Goal: Navigation & Orientation: Find specific page/section

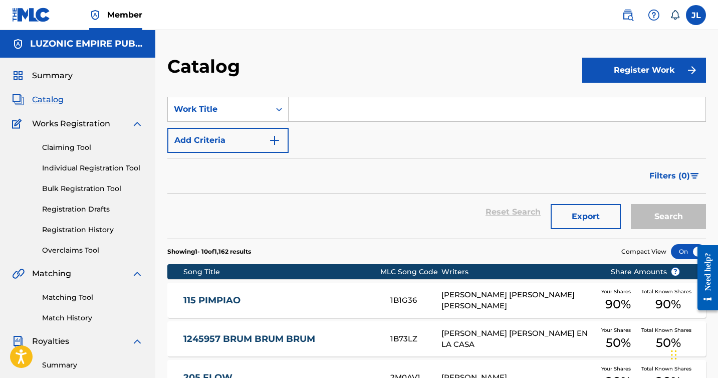
click at [56, 79] on span "Summary" at bounding box center [52, 76] width 41 height 12
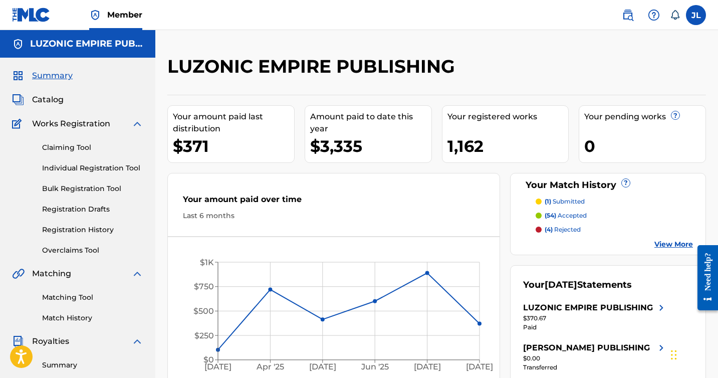
click at [45, 101] on span "Catalog" at bounding box center [48, 100] width 32 height 12
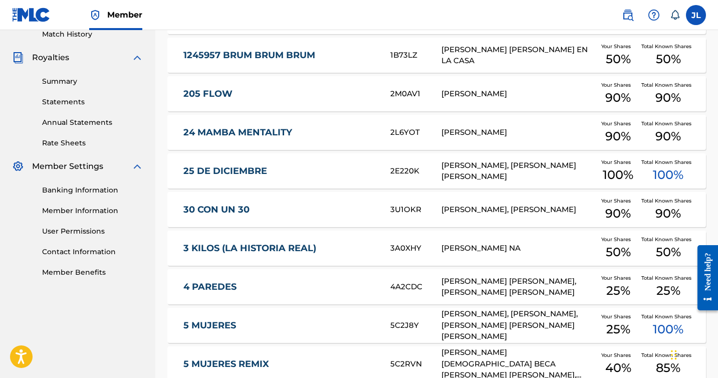
scroll to position [284, 0]
